Goal: Information Seeking & Learning: Learn about a topic

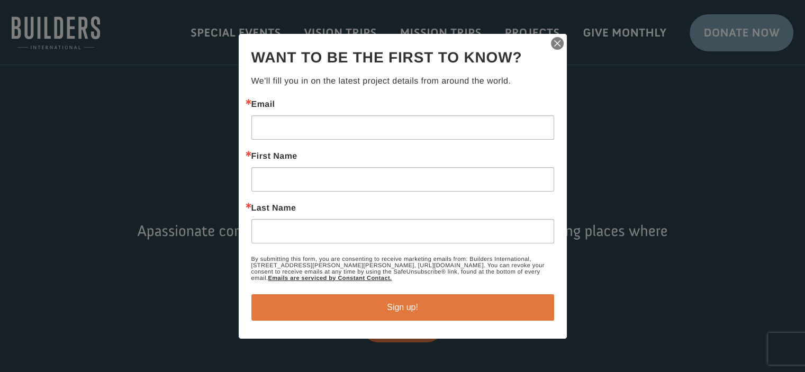
click at [557, 40] on img "button" at bounding box center [557, 43] width 15 height 15
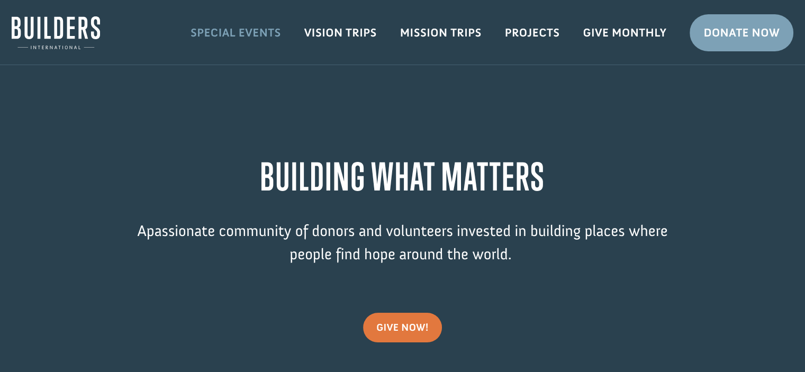
click at [206, 29] on link "Special Events" at bounding box center [236, 32] width 114 height 31
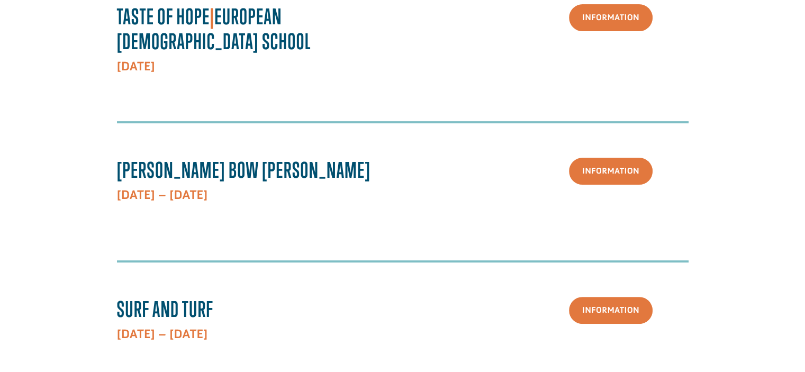
scroll to position [318, 0]
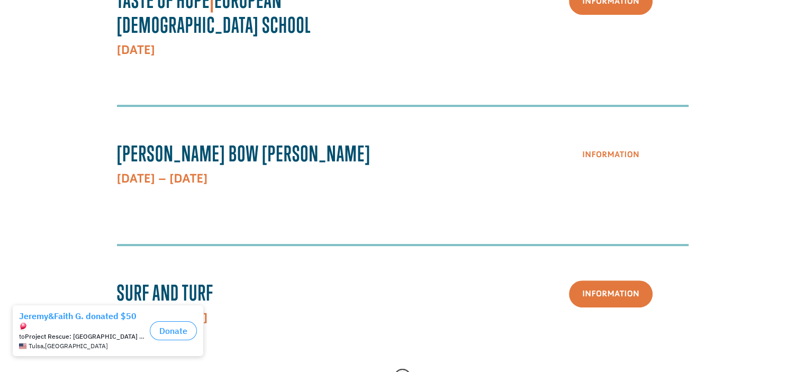
click at [631, 144] on link "Information" at bounding box center [611, 154] width 84 height 27
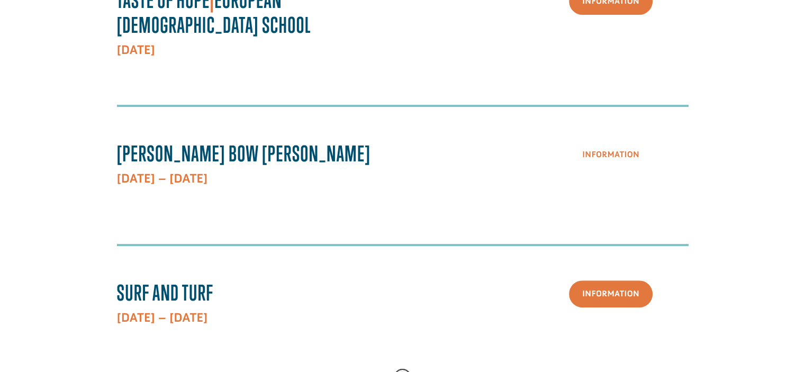
click at [618, 149] on link "Information" at bounding box center [611, 154] width 84 height 27
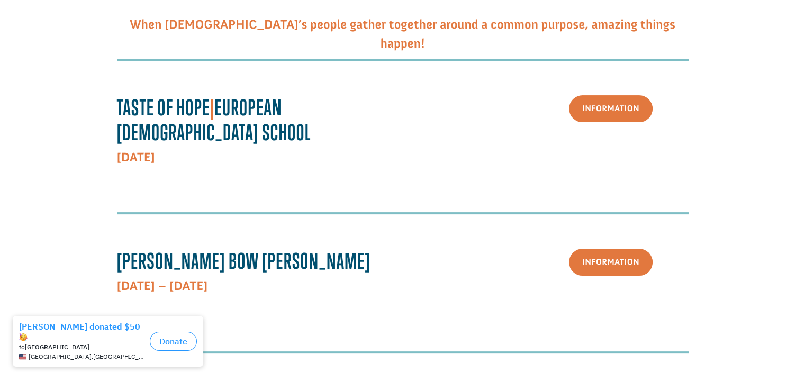
scroll to position [0, 0]
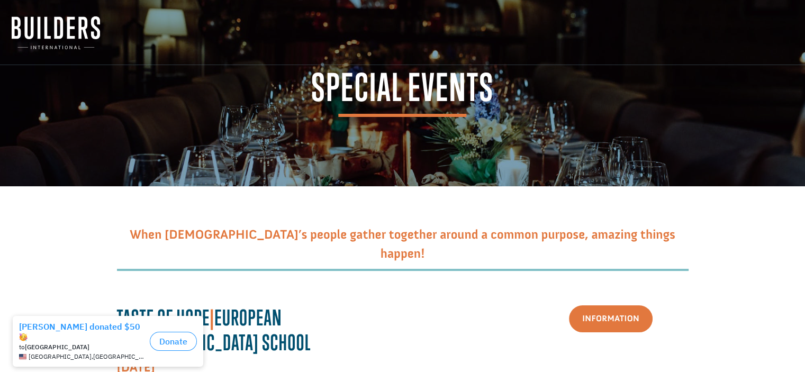
click at [68, 30] on img at bounding box center [56, 32] width 88 height 33
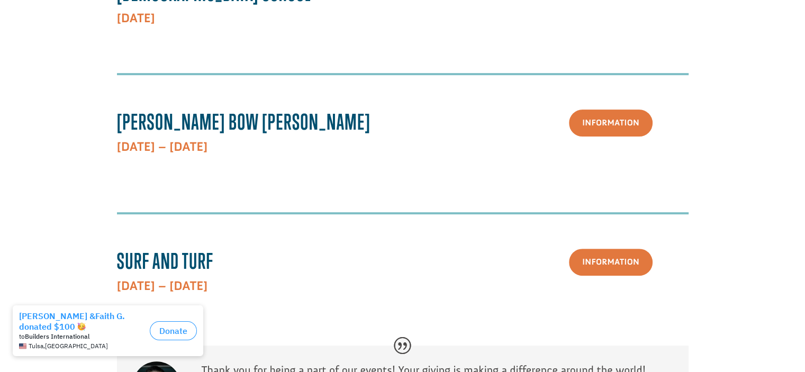
scroll to position [305, 0]
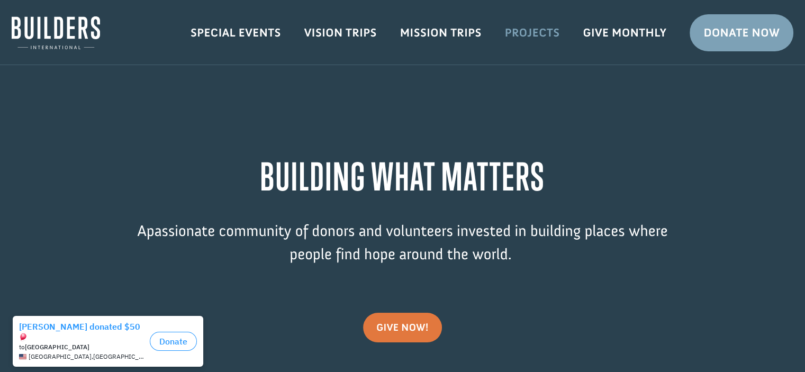
click at [533, 30] on link "Projects" at bounding box center [532, 32] width 78 height 31
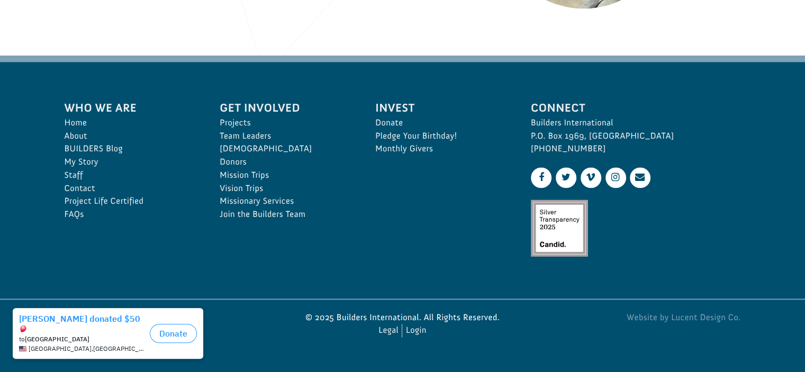
scroll to position [1627, 0]
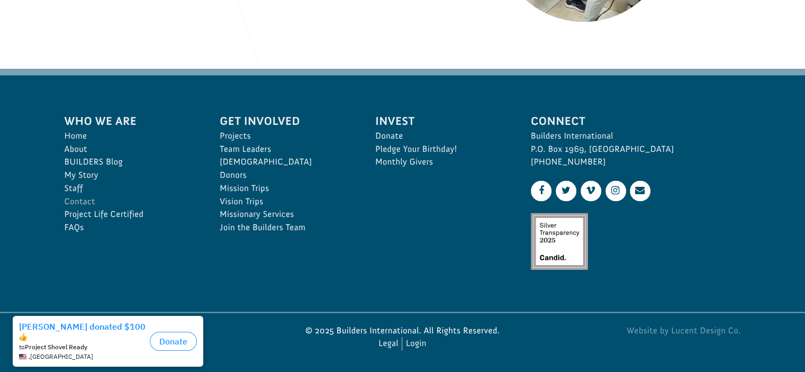
click at [84, 200] on link "Contact" at bounding box center [131, 201] width 132 height 13
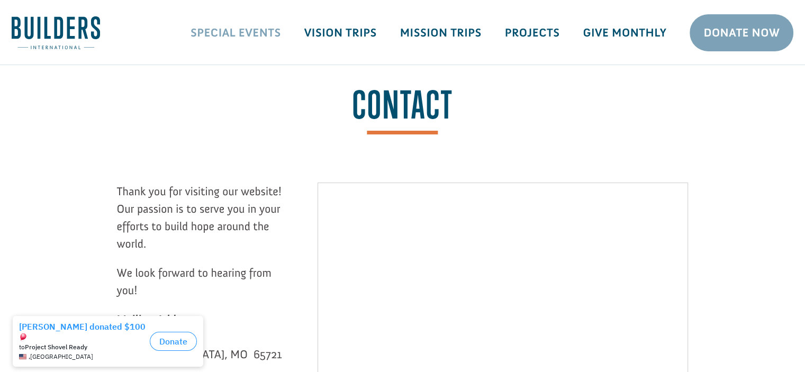
click at [263, 31] on link "Special Events" at bounding box center [236, 32] width 114 height 31
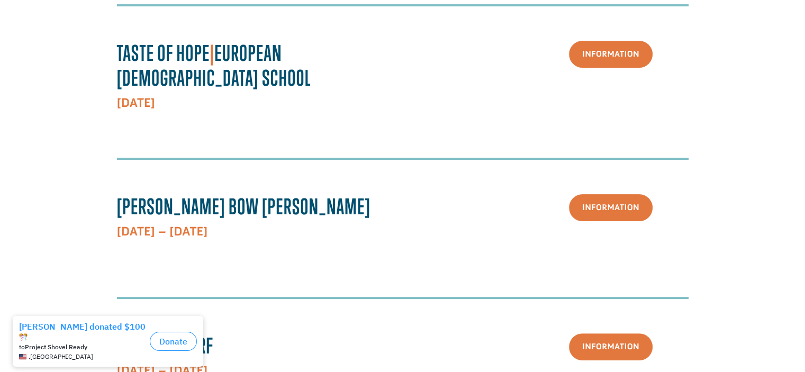
scroll to position [199, 0]
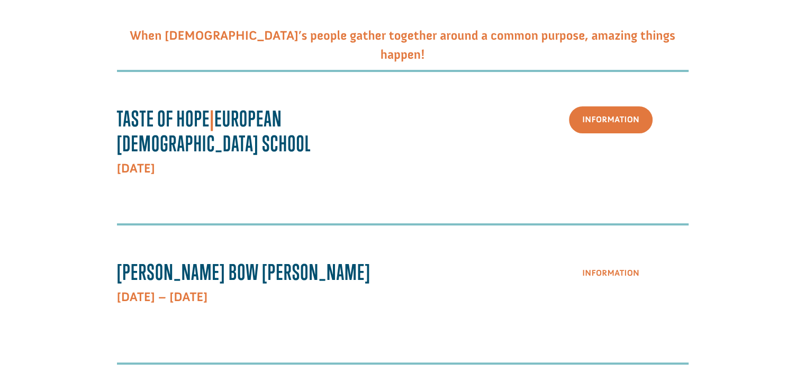
click at [597, 260] on link "Information" at bounding box center [611, 273] width 84 height 27
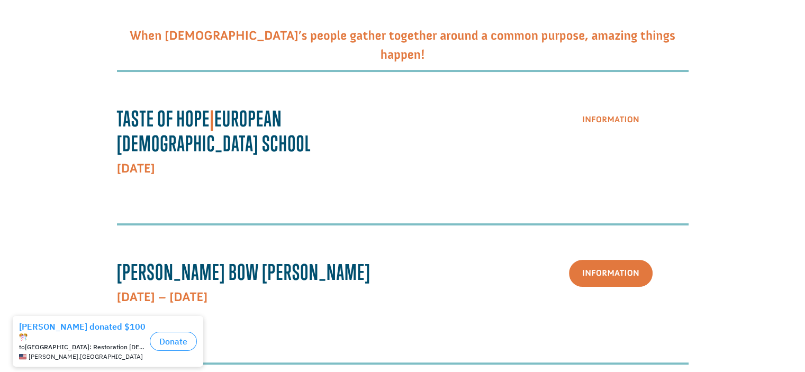
click at [600, 122] on link "Information" at bounding box center [611, 119] width 84 height 27
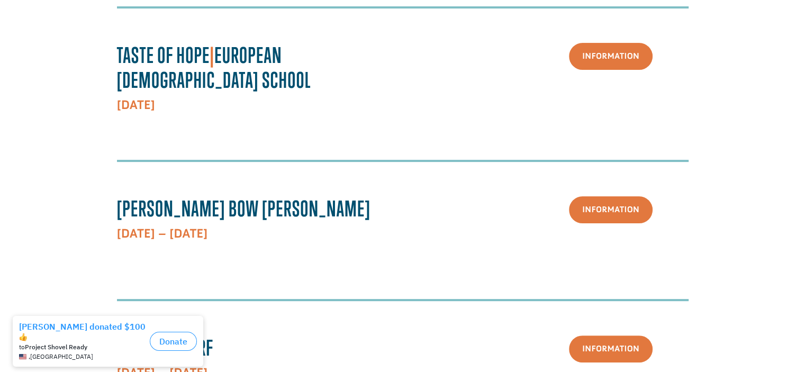
scroll to position [93, 0]
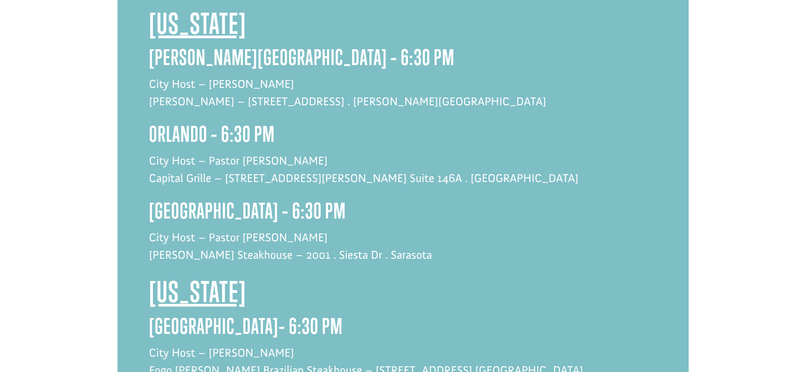
scroll to position [794, 0]
